Goal: Book appointment/travel/reservation

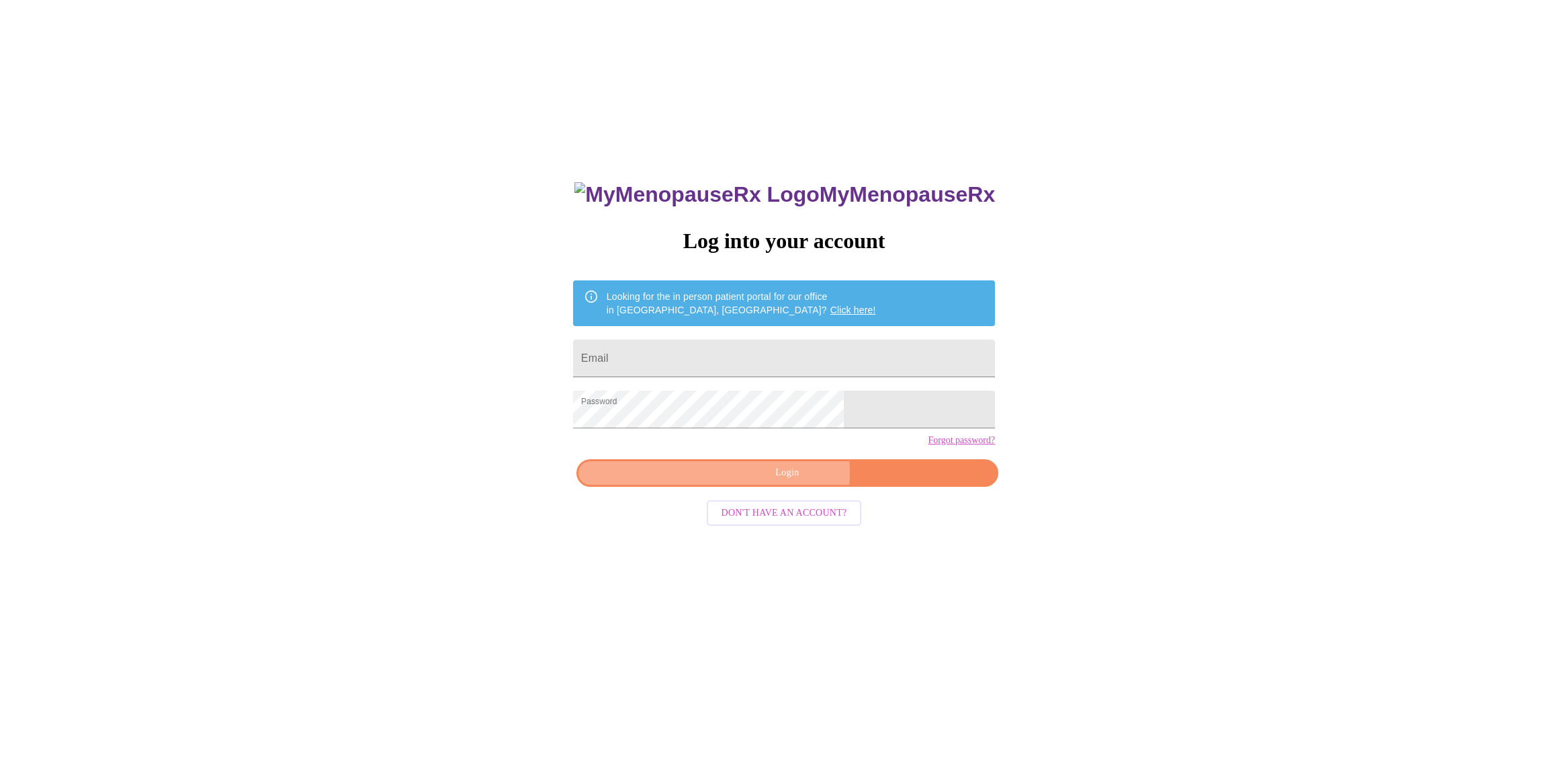
click at [789, 482] on span "Login" at bounding box center [788, 473] width 392 height 16
click at [771, 349] on input "Email" at bounding box center [784, 358] width 422 height 37
type input "catwell98@gmail.com"
click at [786, 482] on span "Login" at bounding box center [788, 473] width 392 height 16
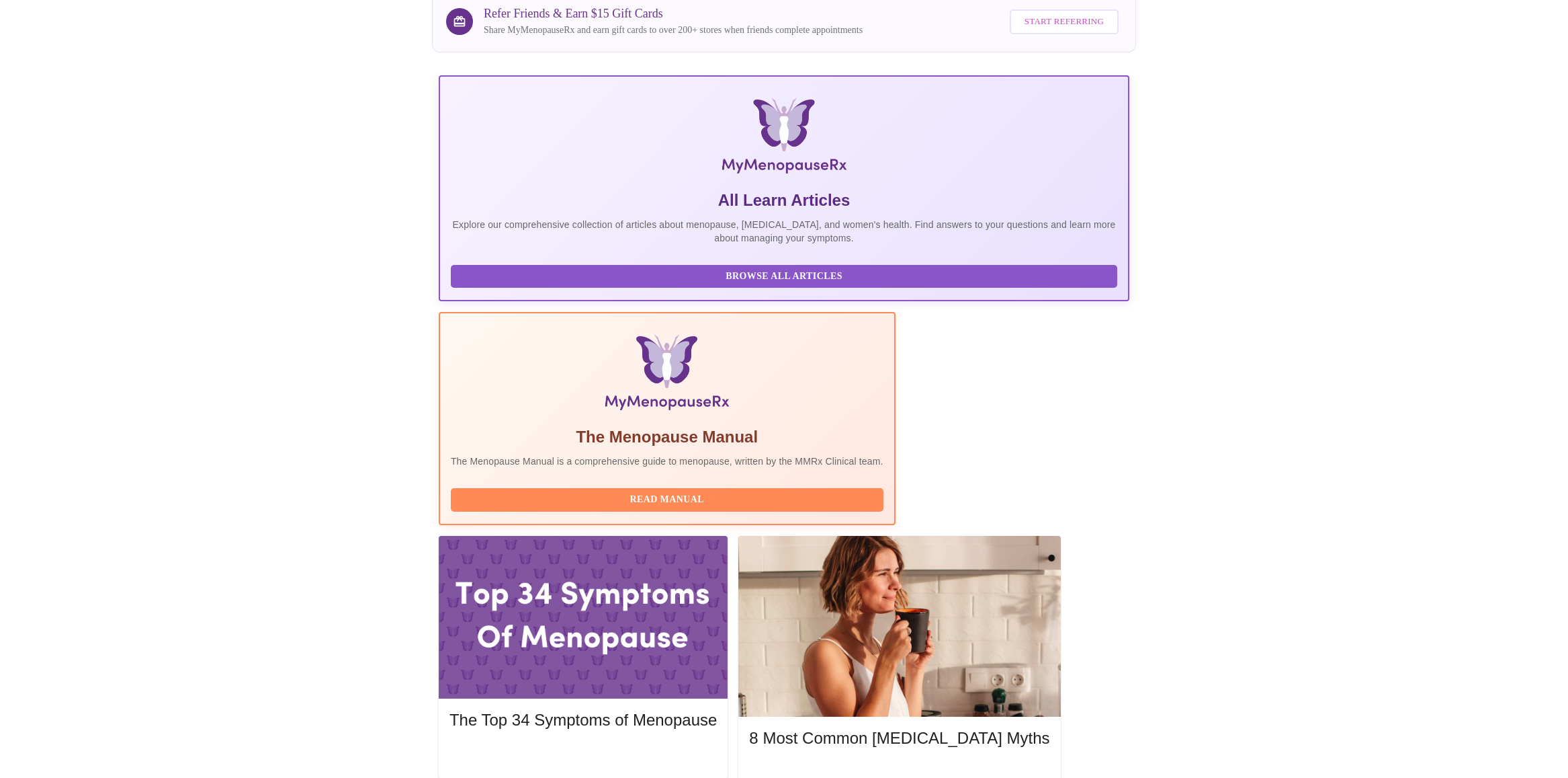
scroll to position [135, 0]
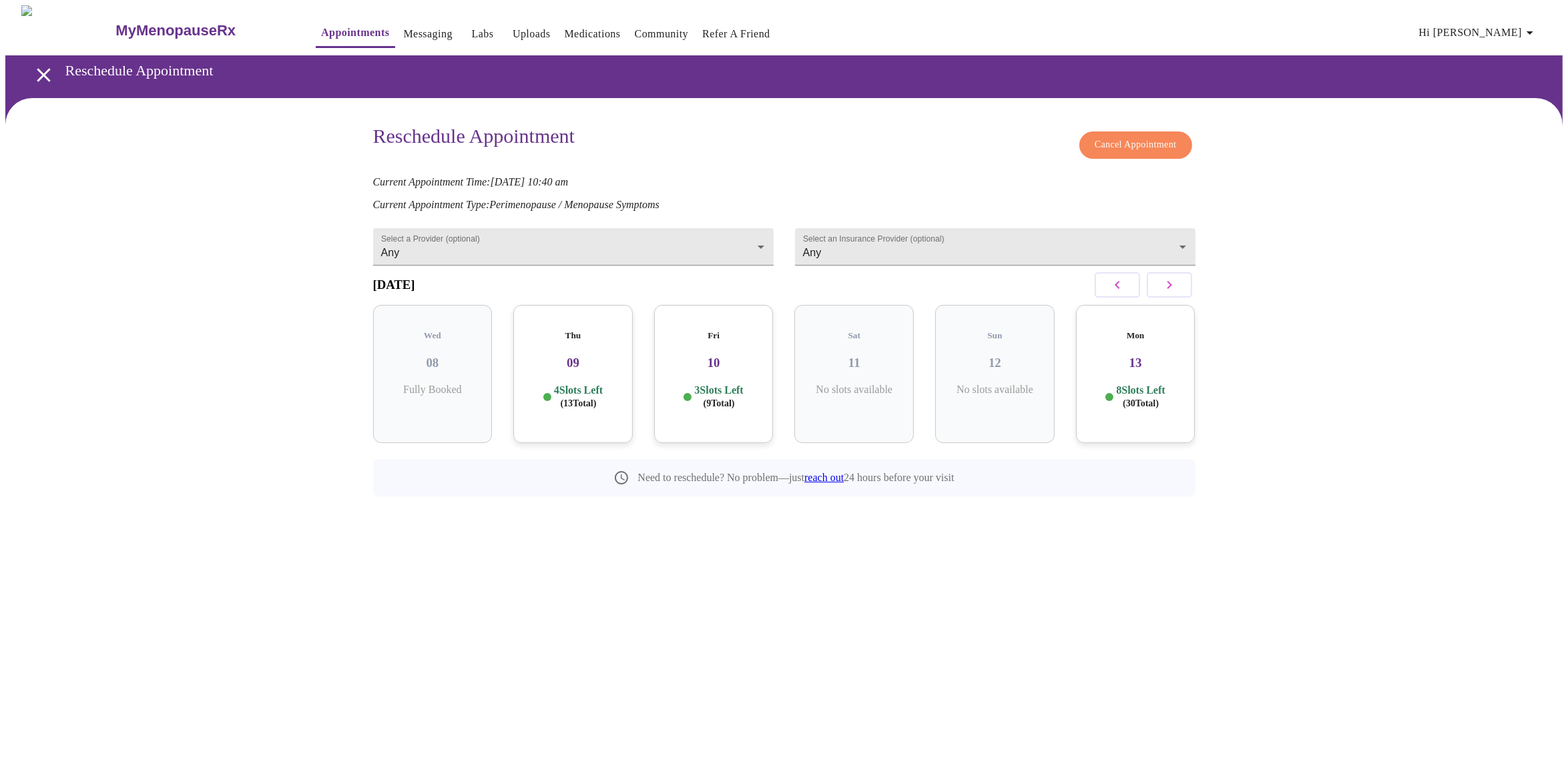
click at [688, 355] on h3 "10" at bounding box center [714, 363] width 98 height 14
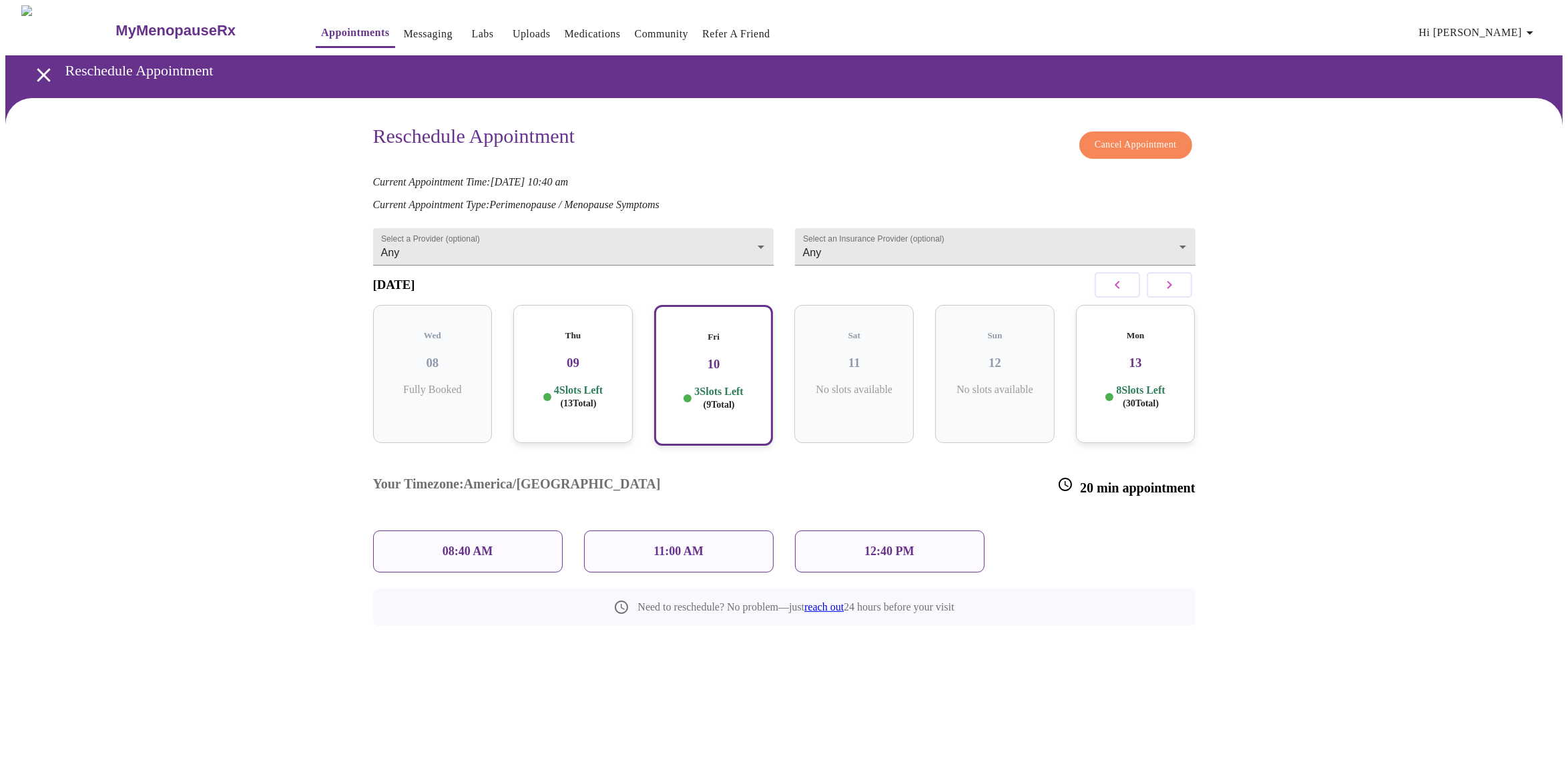
click at [722, 530] on div "11:00 AM" at bounding box center [678, 551] width 189 height 42
click at [790, 651] on span "Reschedule Appointment" at bounding box center [784, 659] width 100 height 16
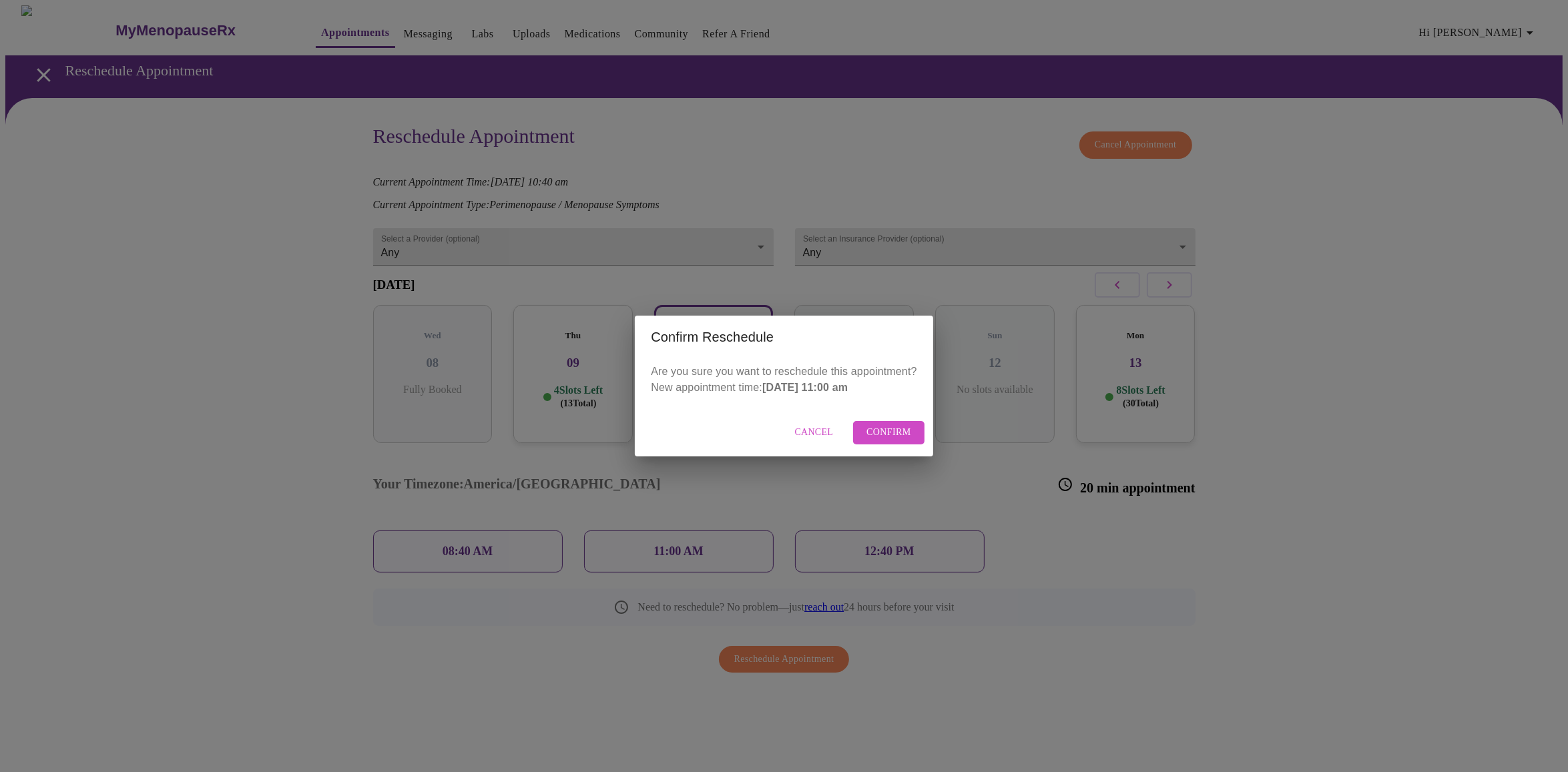
click at [862, 435] on button "Confirm" at bounding box center [888, 433] width 71 height 23
